Goal: Information Seeking & Learning: Learn about a topic

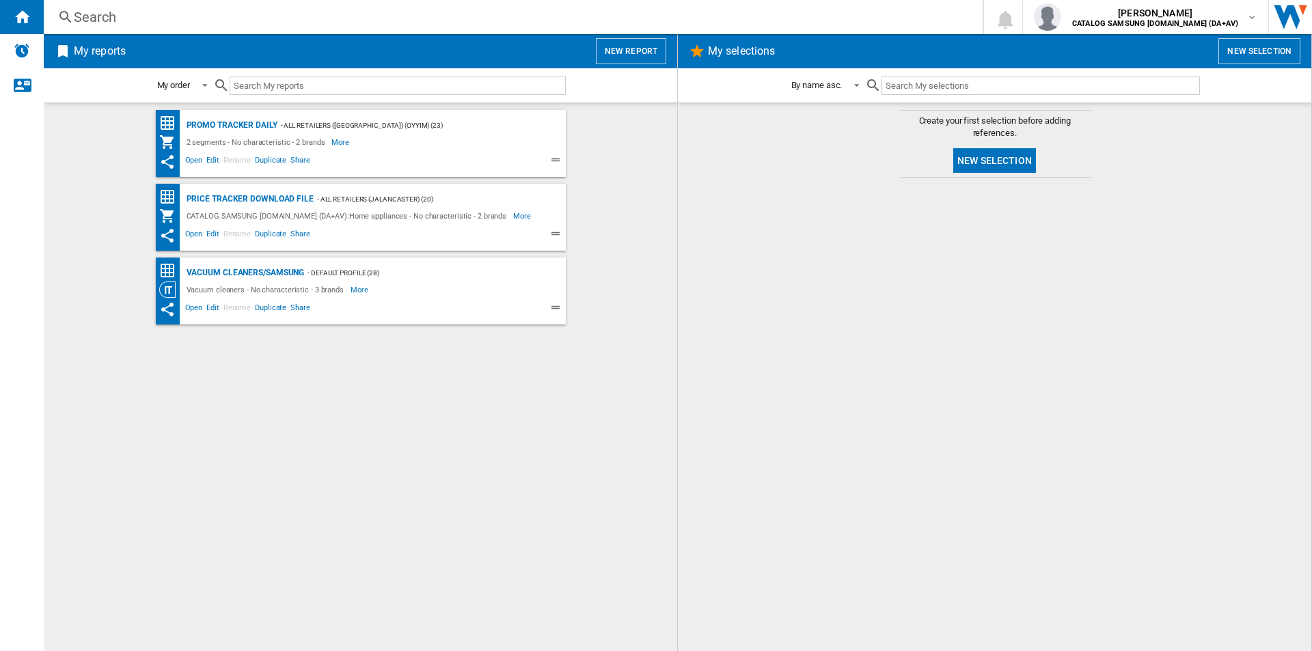
click at [105, 12] on div "Search" at bounding box center [510, 17] width 873 height 19
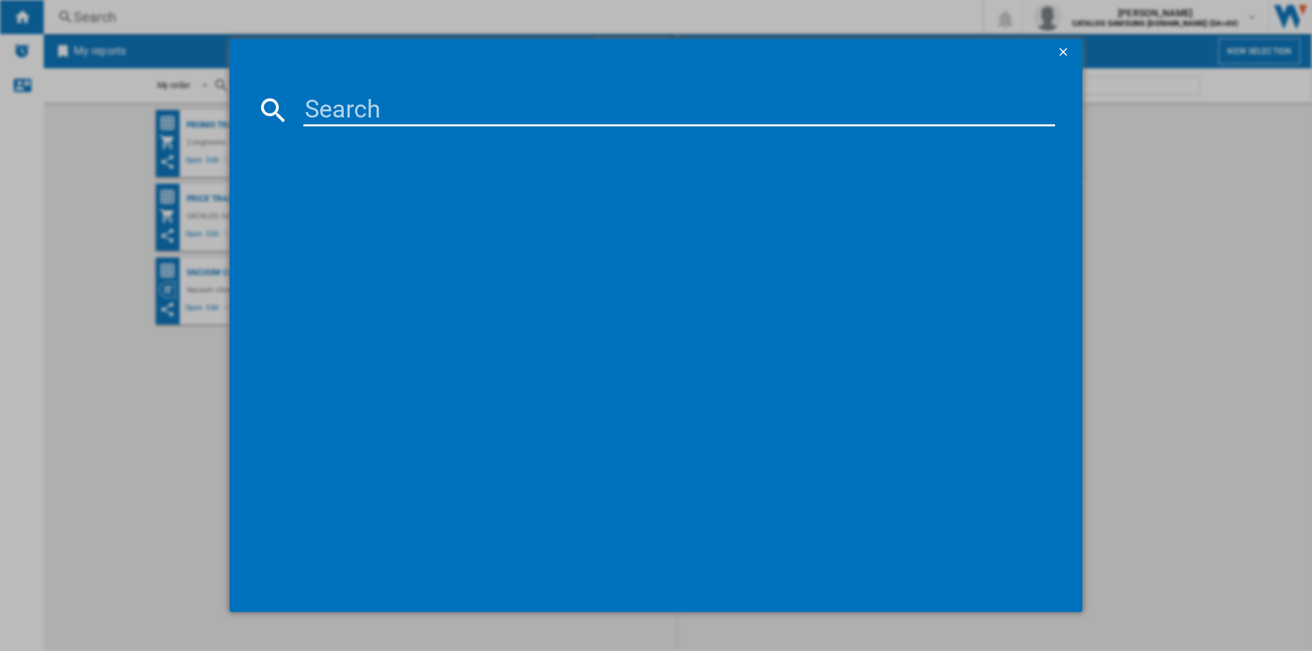
click at [342, 111] on input at bounding box center [678, 110] width 751 height 33
paste input "VS15A6031R4/EU"
type input "VS15A6031R4/EU"
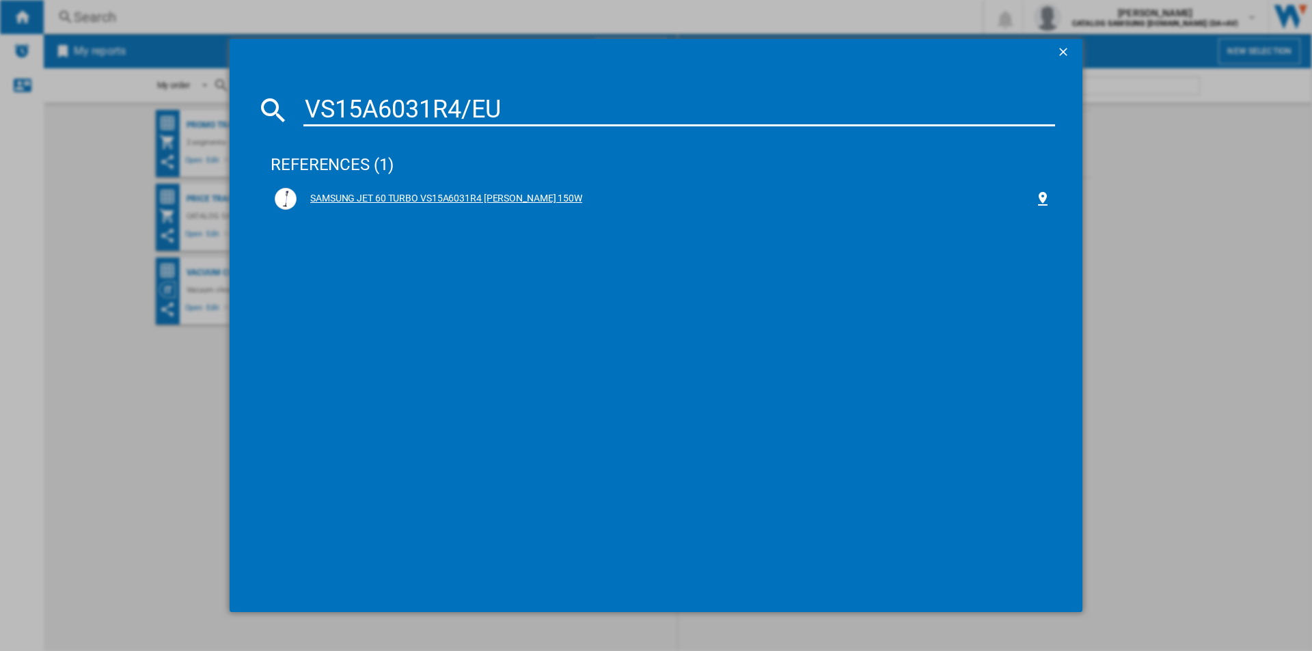
click at [434, 196] on div "SAMSUNG JET 60 TURBO VS15A6031R4 [PERSON_NAME] 150W" at bounding box center [665, 199] width 738 height 14
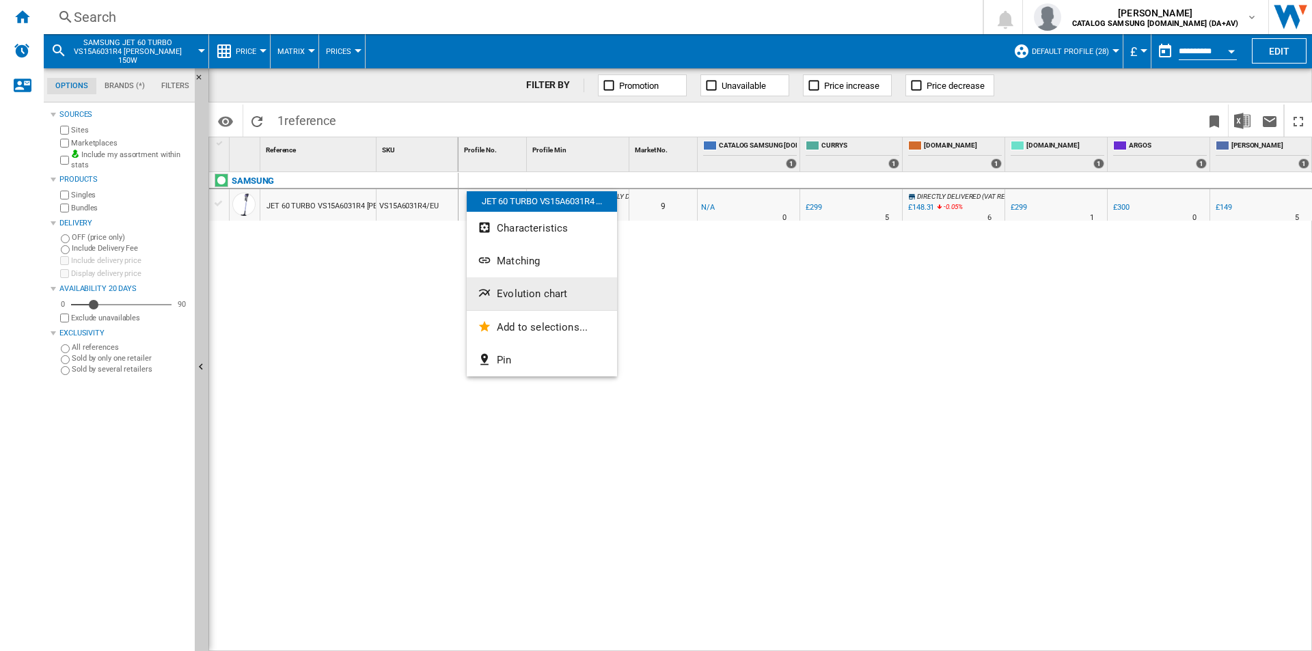
click at [523, 292] on span "Evolution chart" at bounding box center [532, 294] width 70 height 12
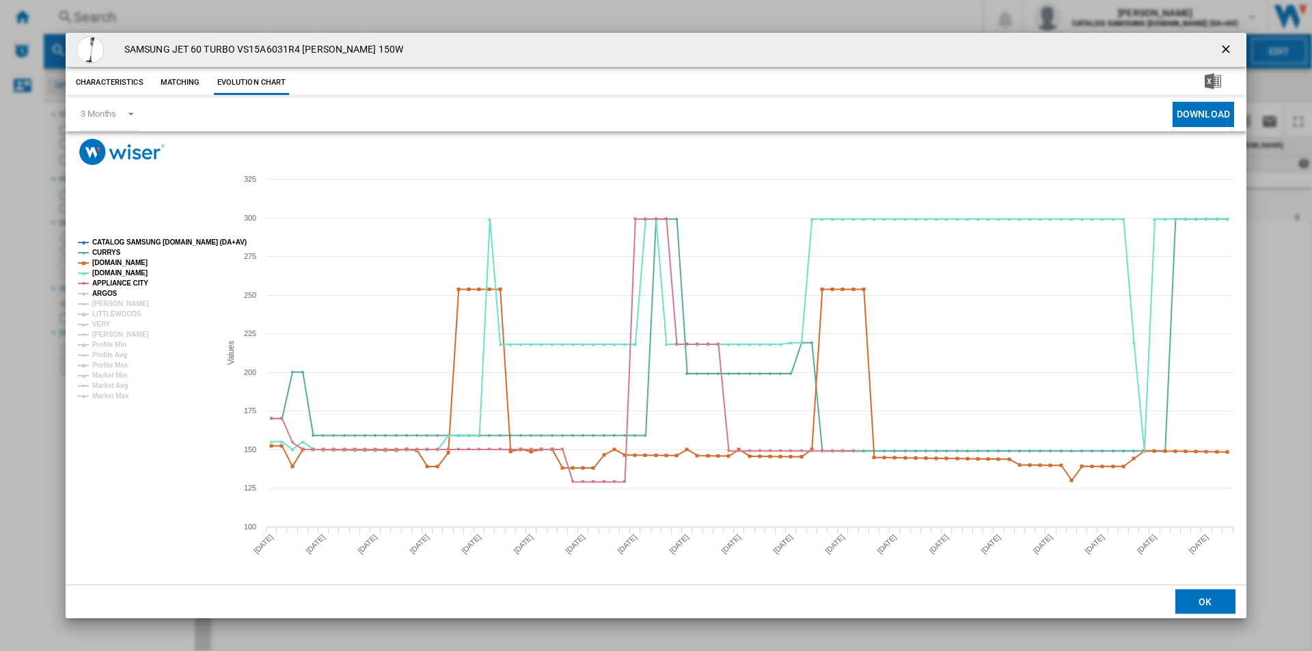
click at [109, 292] on tspan "ARGOS" at bounding box center [104, 294] width 25 height 8
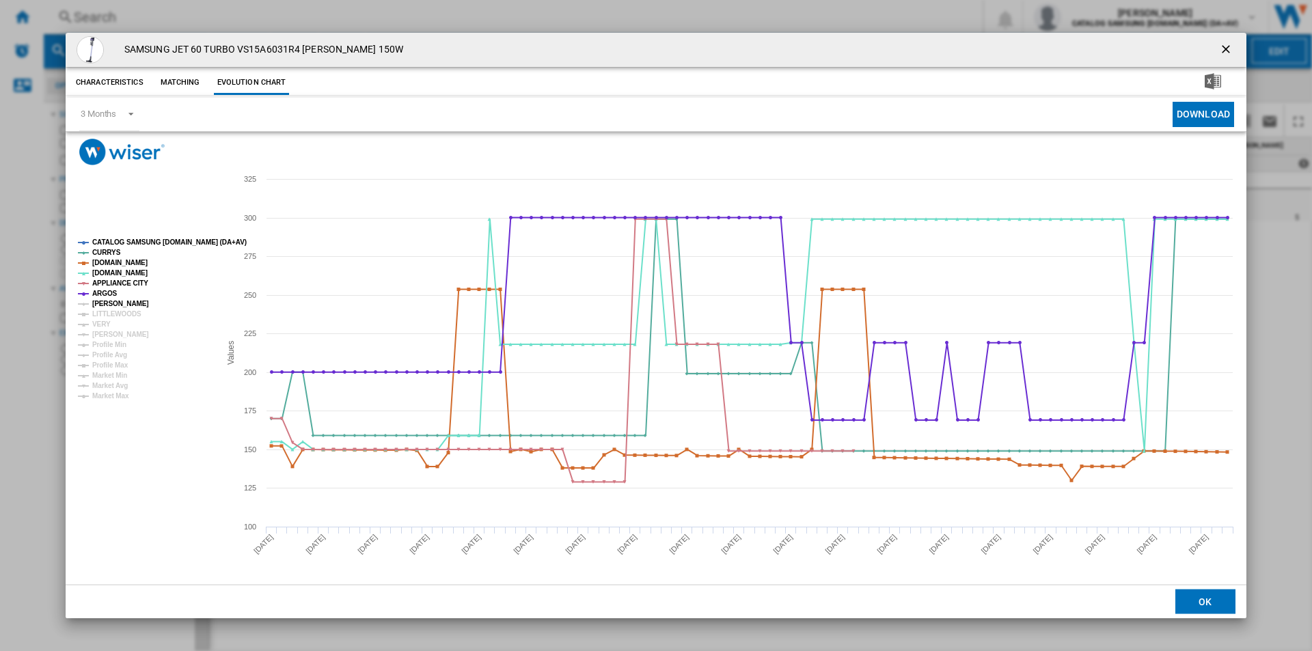
click at [110, 300] on tspan "[PERSON_NAME]" at bounding box center [120, 304] width 57 height 8
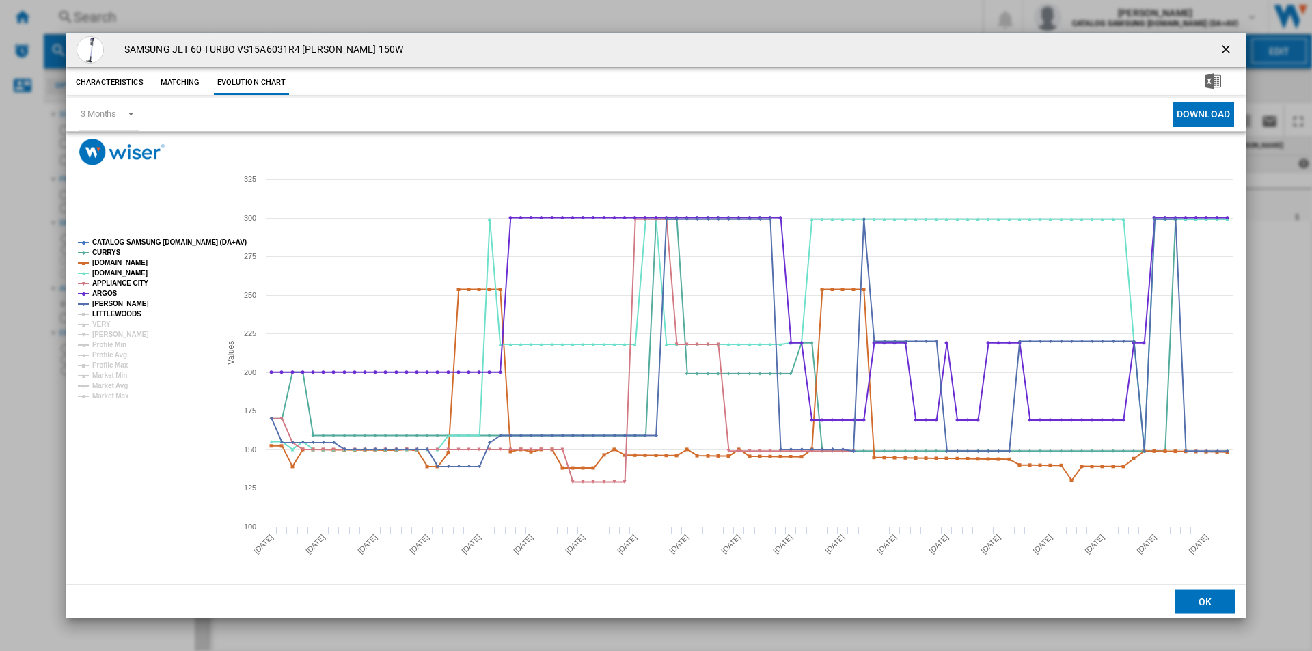
click at [111, 314] on tspan "LITTLEWOODS" at bounding box center [116, 314] width 49 height 8
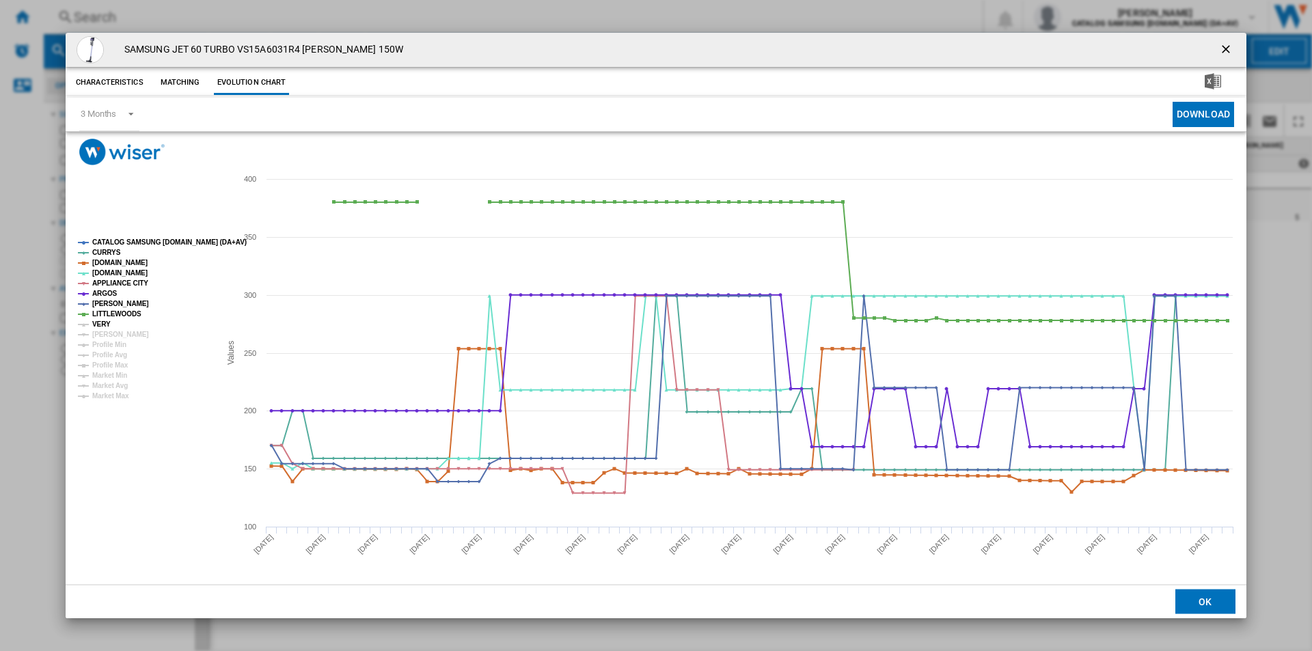
click at [103, 323] on tspan "VERY" at bounding box center [101, 324] width 18 height 8
click at [105, 334] on tspan "[PERSON_NAME]" at bounding box center [120, 335] width 57 height 8
